Goal: Task Accomplishment & Management: Use online tool/utility

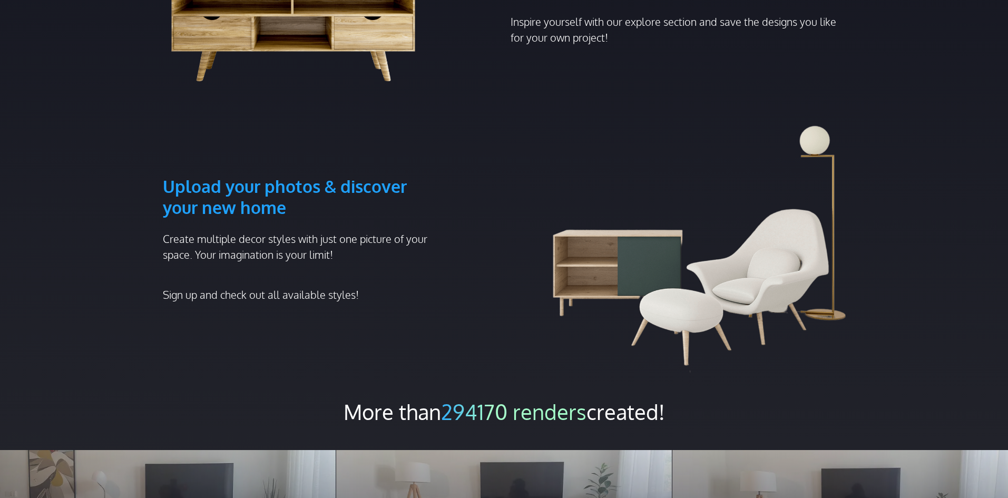
scroll to position [632, 0]
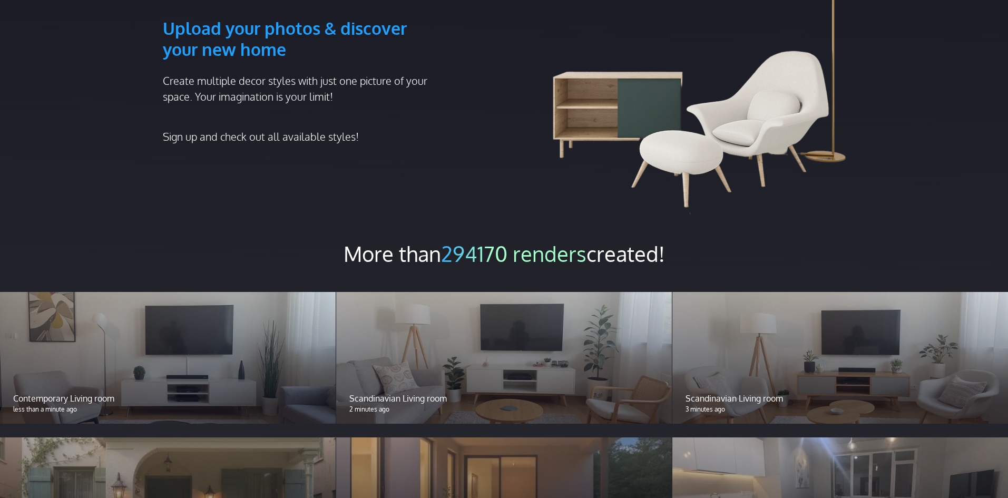
drag, startPoint x: 480, startPoint y: 230, endPoint x: 628, endPoint y: 228, distance: 147.5
click at [612, 240] on h2 "More than 294170 renders created!" at bounding box center [504, 253] width 1008 height 26
drag, startPoint x: 736, startPoint y: 227, endPoint x: 407, endPoint y: 317, distance: 340.8
click at [735, 240] on h2 "More than 294170 renders created!" at bounding box center [504, 253] width 1008 height 26
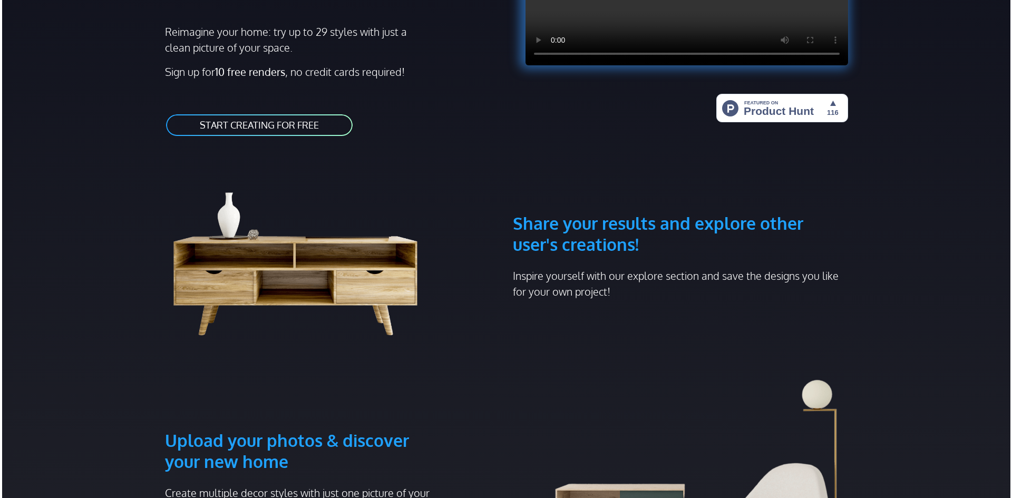
scroll to position [0, 0]
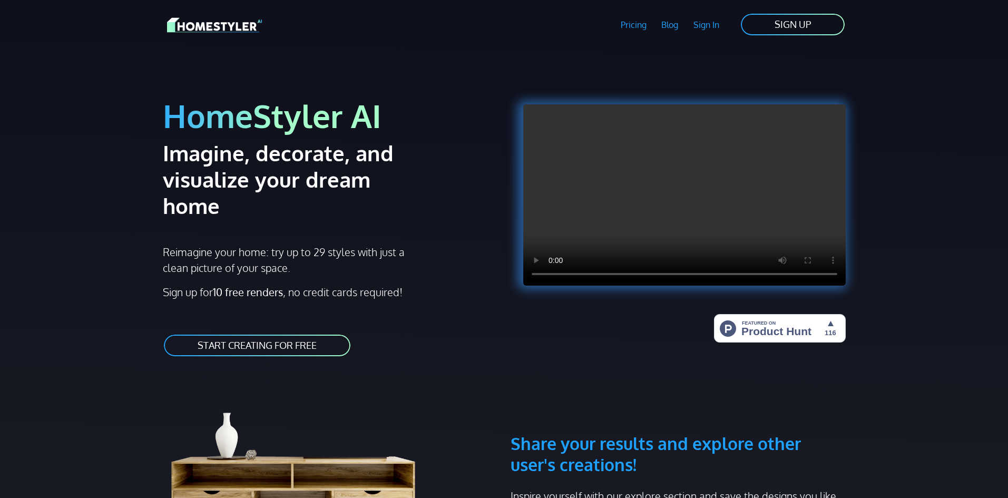
click at [276, 334] on link "START CREATING FOR FREE" at bounding box center [257, 346] width 189 height 24
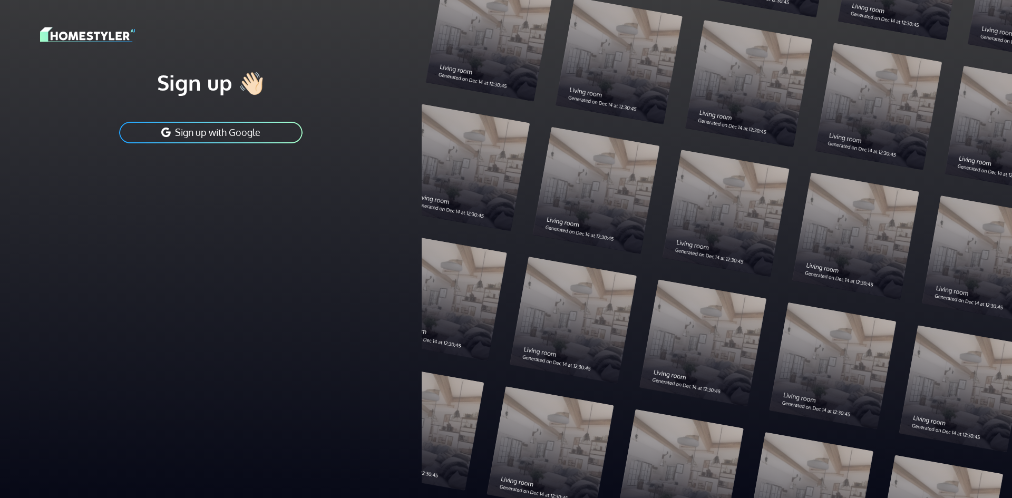
click at [228, 133] on button "Sign up with Google" at bounding box center [210, 133] width 185 height 24
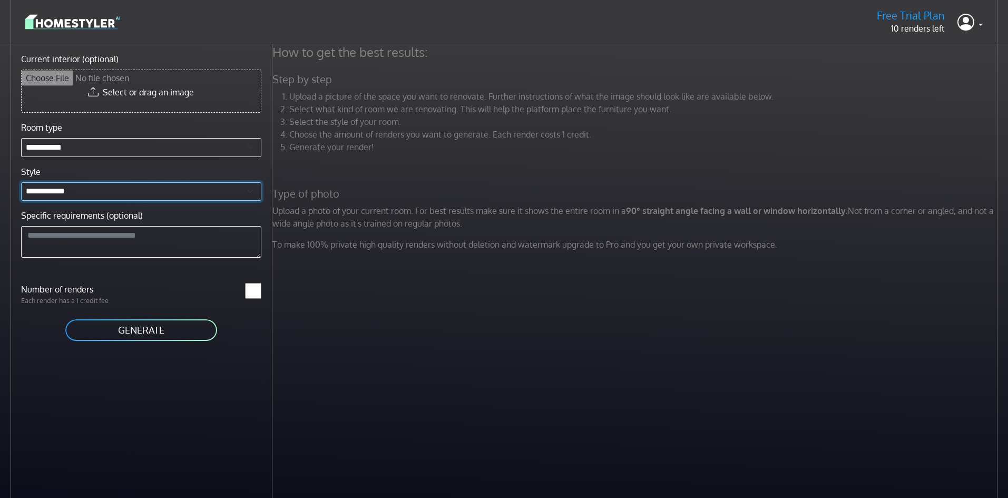
click at [96, 191] on select "**********" at bounding box center [141, 191] width 240 height 19
